Goal: Transaction & Acquisition: Purchase product/service

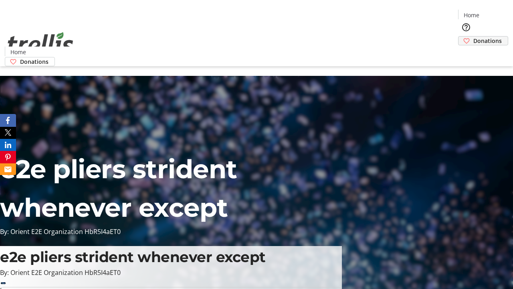
click at [473, 36] on span "Donations" at bounding box center [487, 40] width 28 height 8
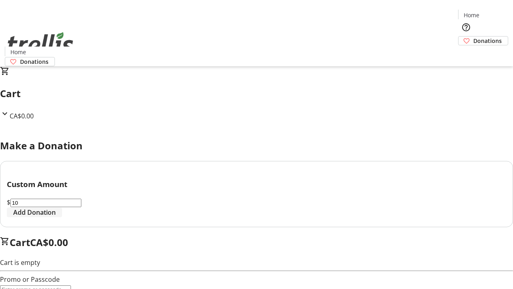
click at [56, 217] on span "Add Donation" at bounding box center [34, 212] width 42 height 10
